Goal: Transaction & Acquisition: Purchase product/service

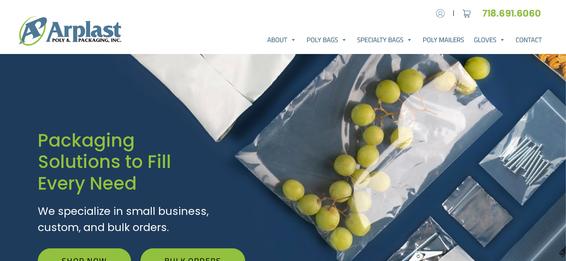
type input "clleonard50@gmail.com"
click at [441, 11] on img at bounding box center [441, 13] width 12 height 12
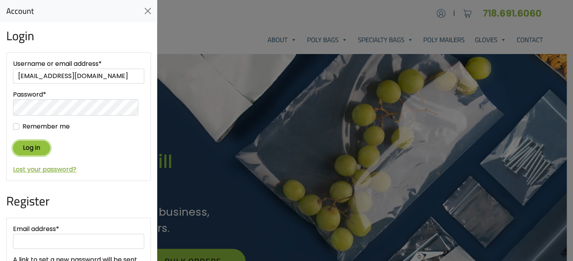
click at [41, 152] on button "Log in" at bounding box center [31, 148] width 37 height 15
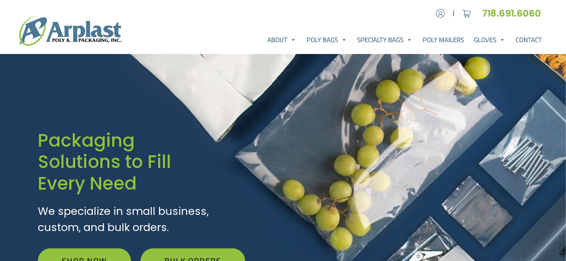
scroll to position [183, 0]
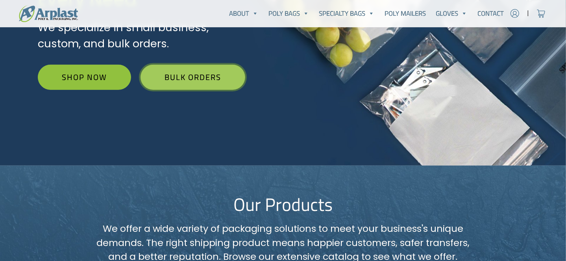
click at [191, 73] on link "Bulk Orders" at bounding box center [193, 77] width 105 height 25
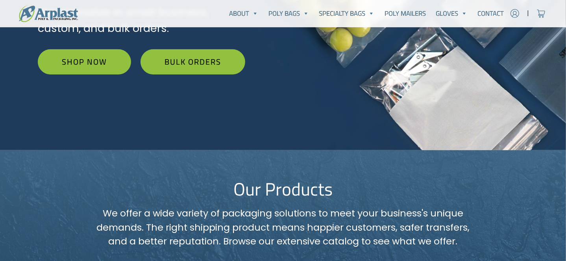
scroll to position [108, 0]
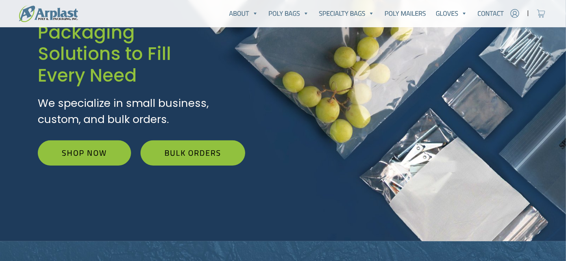
click at [541, 12] on img at bounding box center [542, 13] width 12 height 12
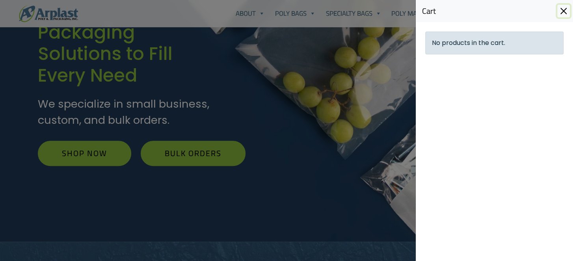
click at [563, 11] on button "Close" at bounding box center [563, 11] width 13 height 13
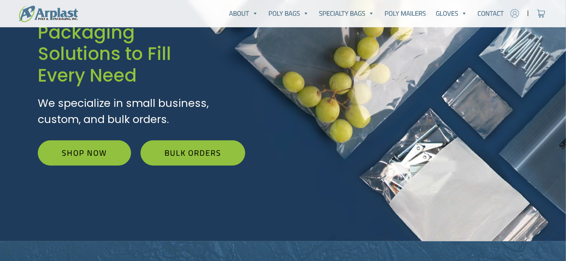
click at [515, 14] on img at bounding box center [515, 13] width 12 height 12
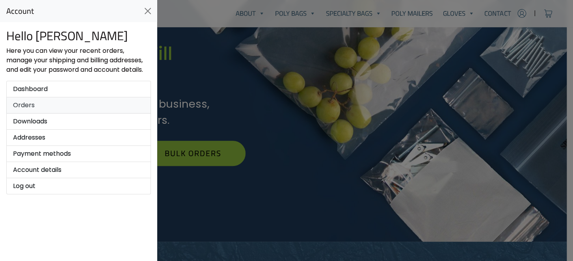
click at [24, 113] on link "Orders" at bounding box center [78, 105] width 145 height 16
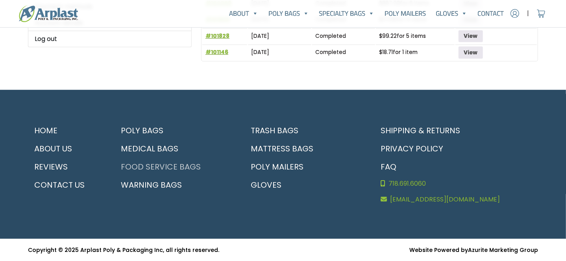
scroll to position [135, 0]
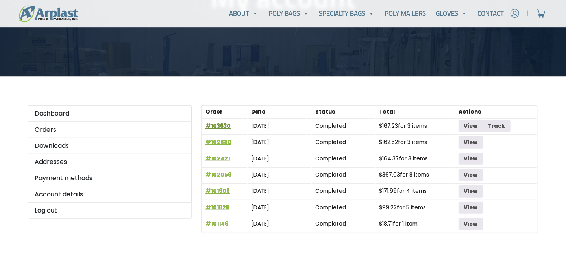
click at [227, 126] on link "#103630" at bounding box center [218, 125] width 25 height 7
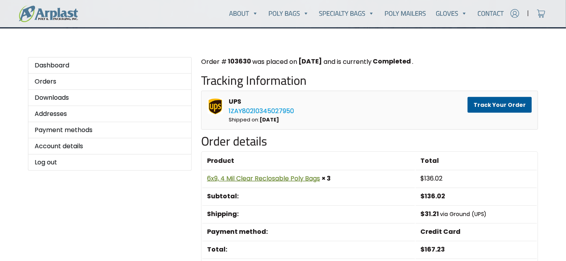
click at [274, 183] on link "6x9, 4 Mil Clear Reclosable Poly Bags" at bounding box center [263, 178] width 113 height 9
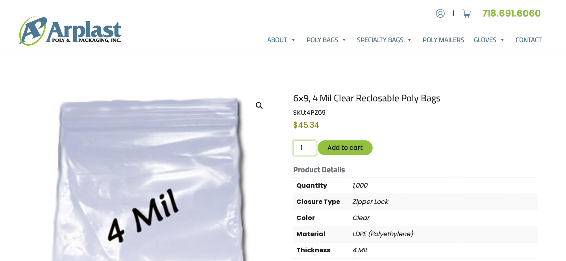
click at [305, 148] on input "1" at bounding box center [304, 147] width 23 height 15
click at [308, 146] on input "2" at bounding box center [304, 147] width 23 height 15
click at [308, 146] on input "3" at bounding box center [304, 147] width 23 height 15
click at [307, 146] on input "4" at bounding box center [304, 147] width 23 height 15
type input "5"
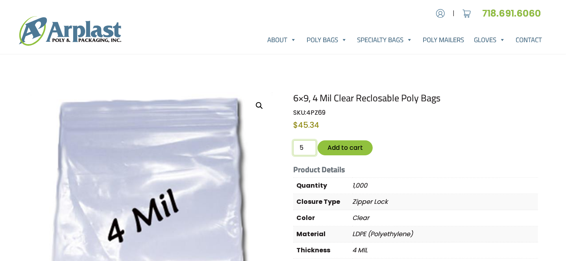
click at [307, 146] on input "5" at bounding box center [304, 147] width 23 height 15
click at [336, 146] on button "Add to cart" at bounding box center [345, 147] width 55 height 15
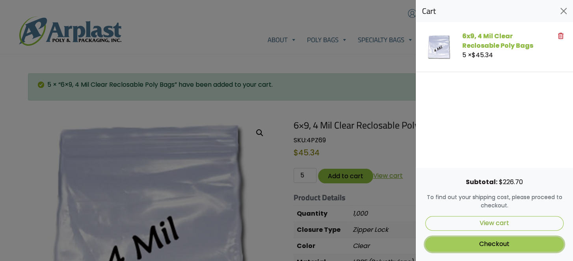
drag, startPoint x: 492, startPoint y: 245, endPoint x: 483, endPoint y: 252, distance: 11.8
click at [492, 245] on link "Checkout" at bounding box center [494, 244] width 138 height 15
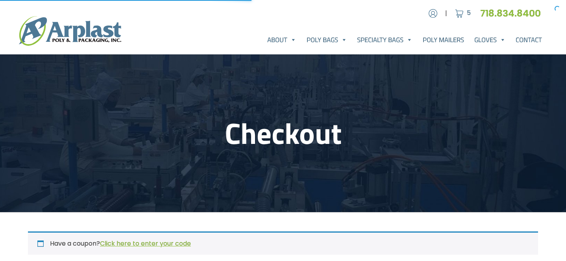
select select "NC"
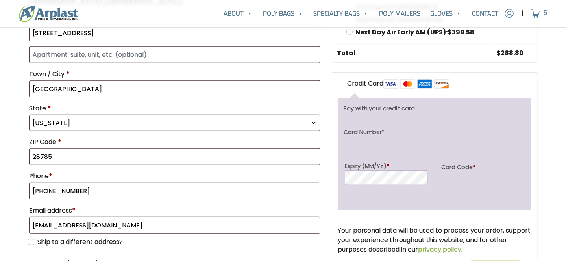
scroll to position [551, 0]
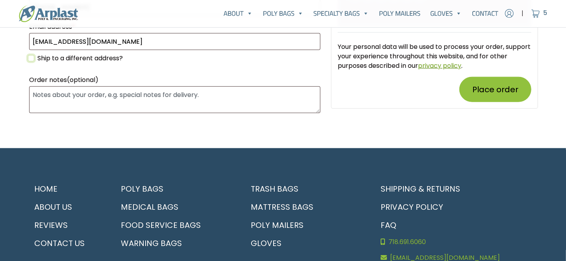
click at [31, 61] on input "Ship to a different address?" at bounding box center [31, 58] width 6 height 6
checkbox input "true"
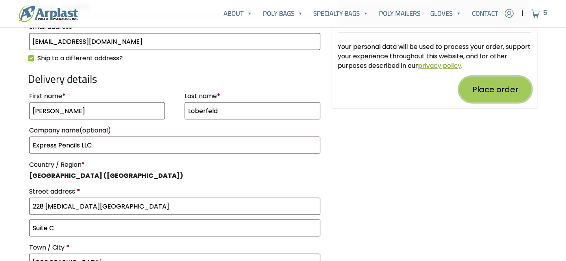
click at [486, 102] on button "Place order" at bounding box center [496, 89] width 72 height 25
